Goal: Information Seeking & Learning: Learn about a topic

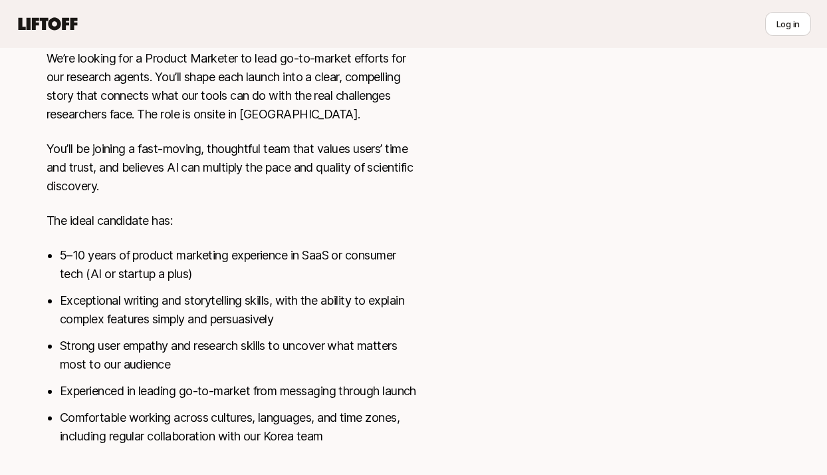
scroll to position [666, 0]
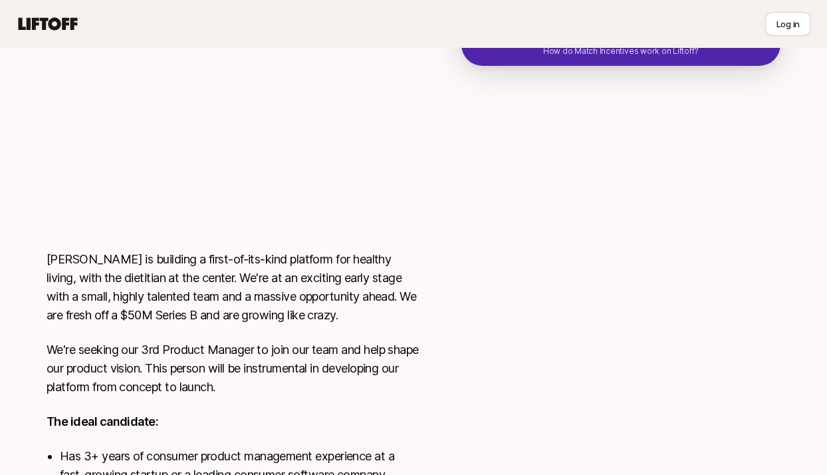
scroll to position [372, 0]
